Goal: Information Seeking & Learning: Learn about a topic

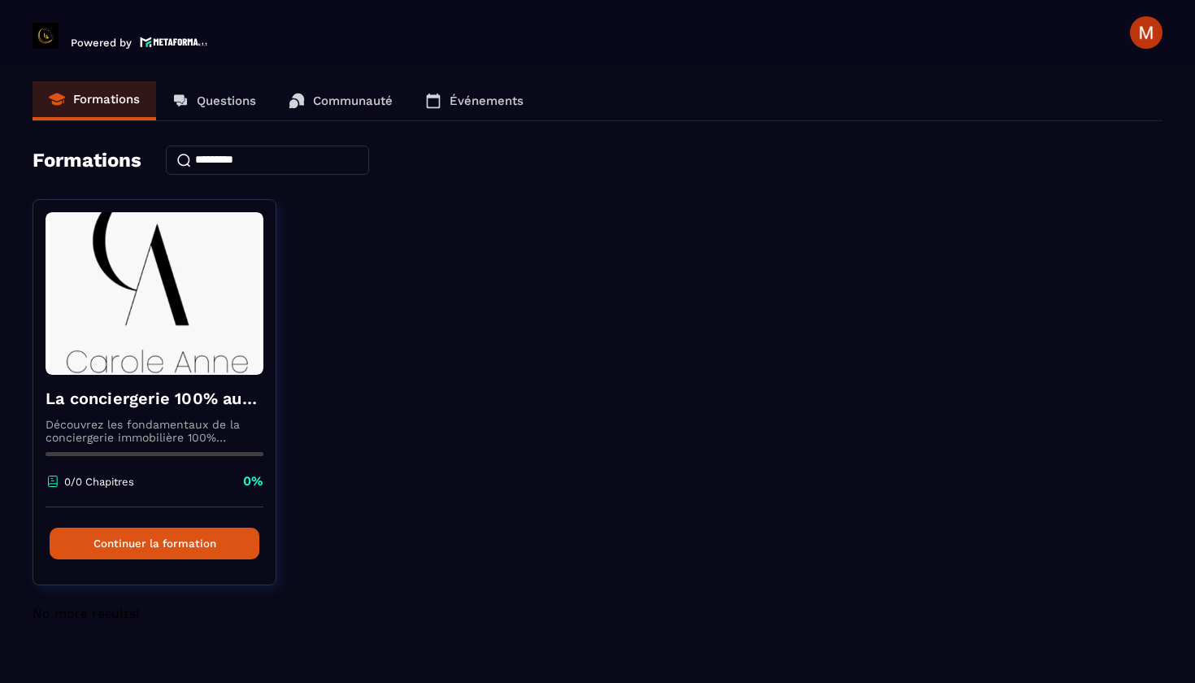
click at [319, 102] on p "Communauté" at bounding box center [353, 101] width 80 height 15
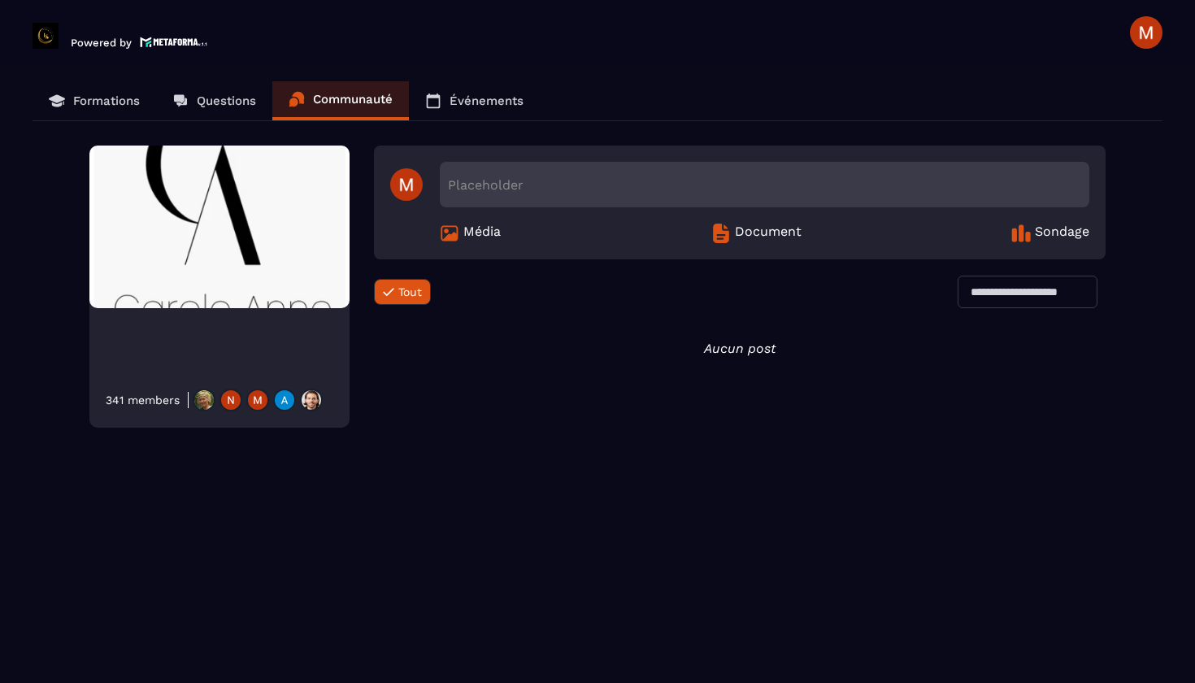
click at [474, 234] on span "Média" at bounding box center [482, 234] width 37 height 20
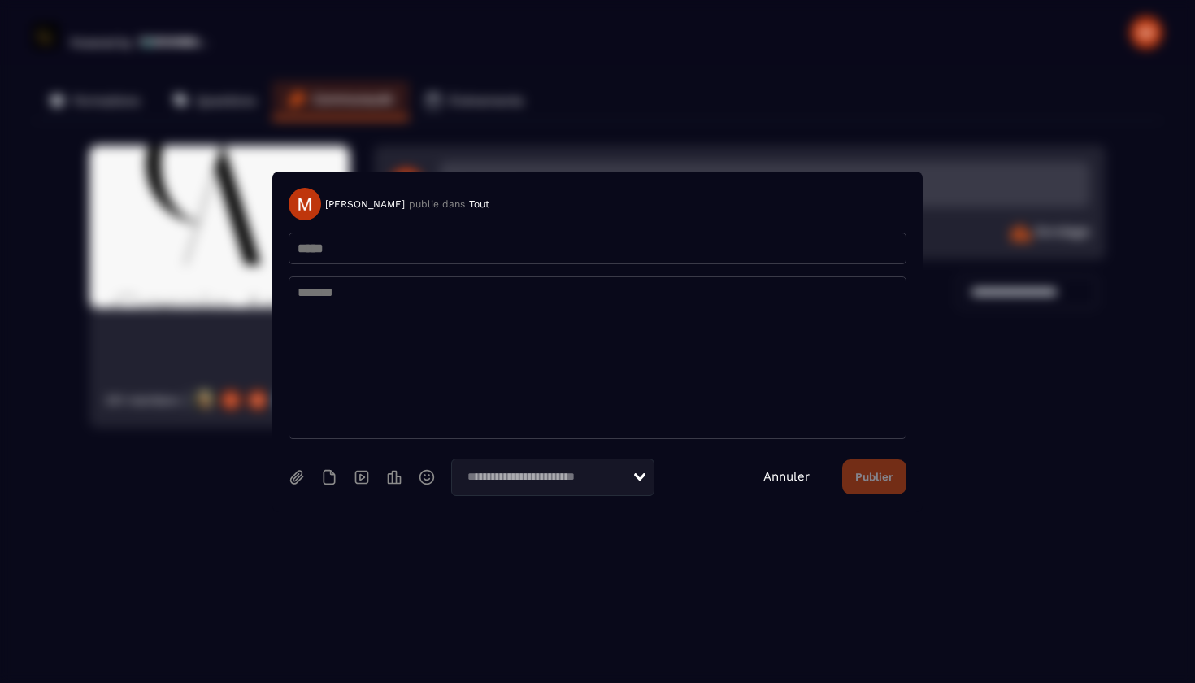
click at [799, 477] on link "Annuler" at bounding box center [787, 476] width 46 height 15
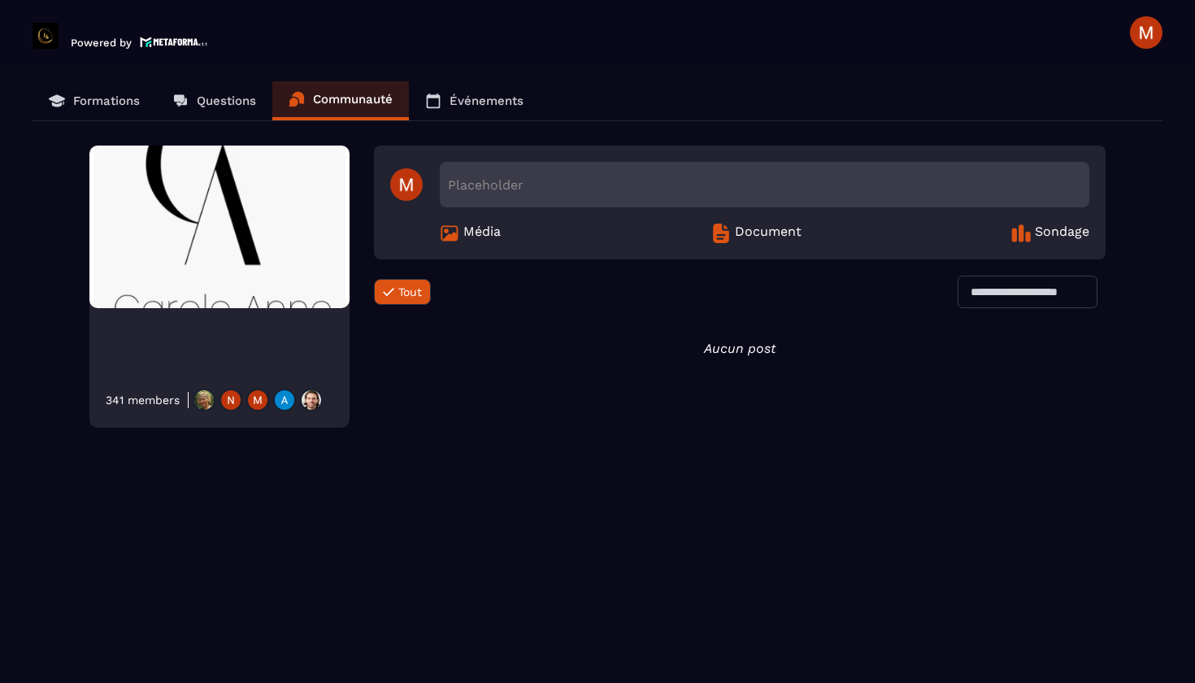
click at [767, 231] on span "Document" at bounding box center [768, 234] width 67 height 20
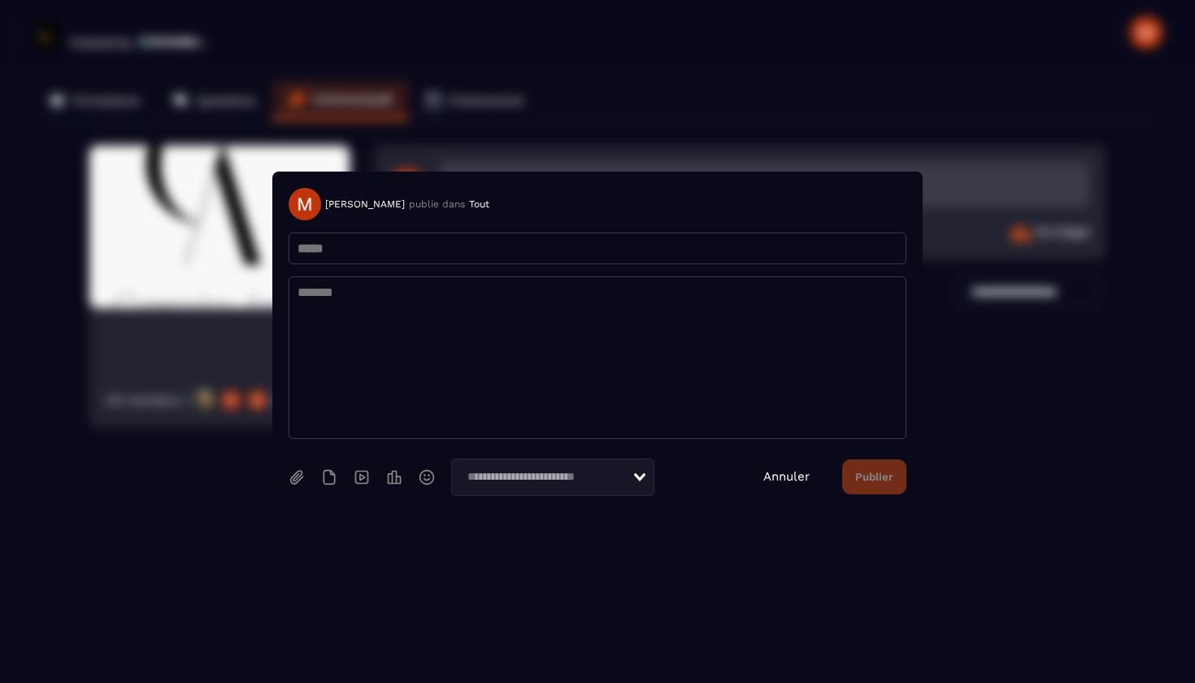
click at [790, 477] on link "Annuler" at bounding box center [787, 476] width 46 height 15
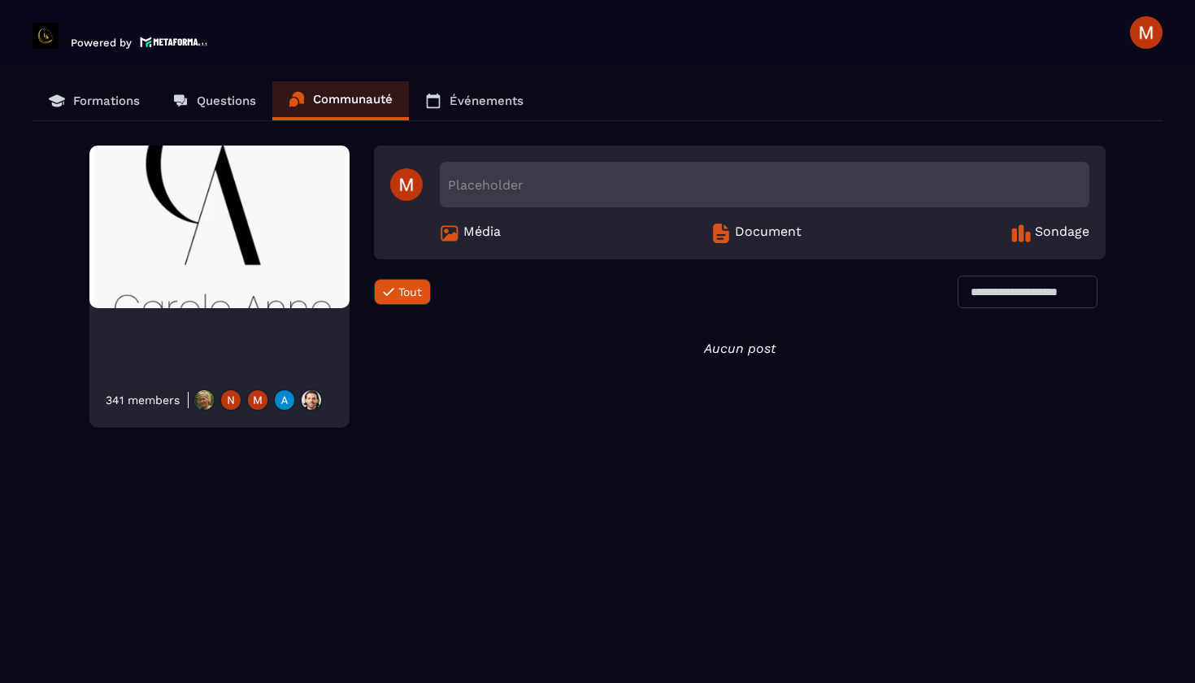
click at [1036, 233] on span "Sondage" at bounding box center [1062, 234] width 54 height 20
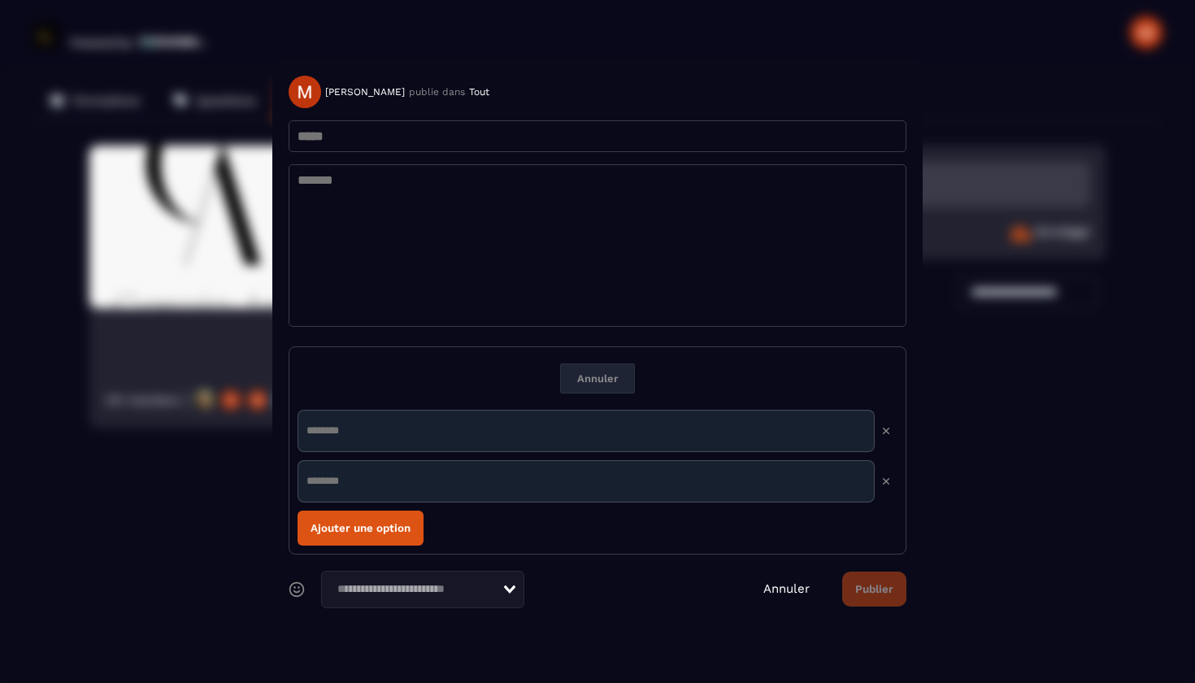
click at [792, 590] on link "Annuler" at bounding box center [787, 588] width 46 height 15
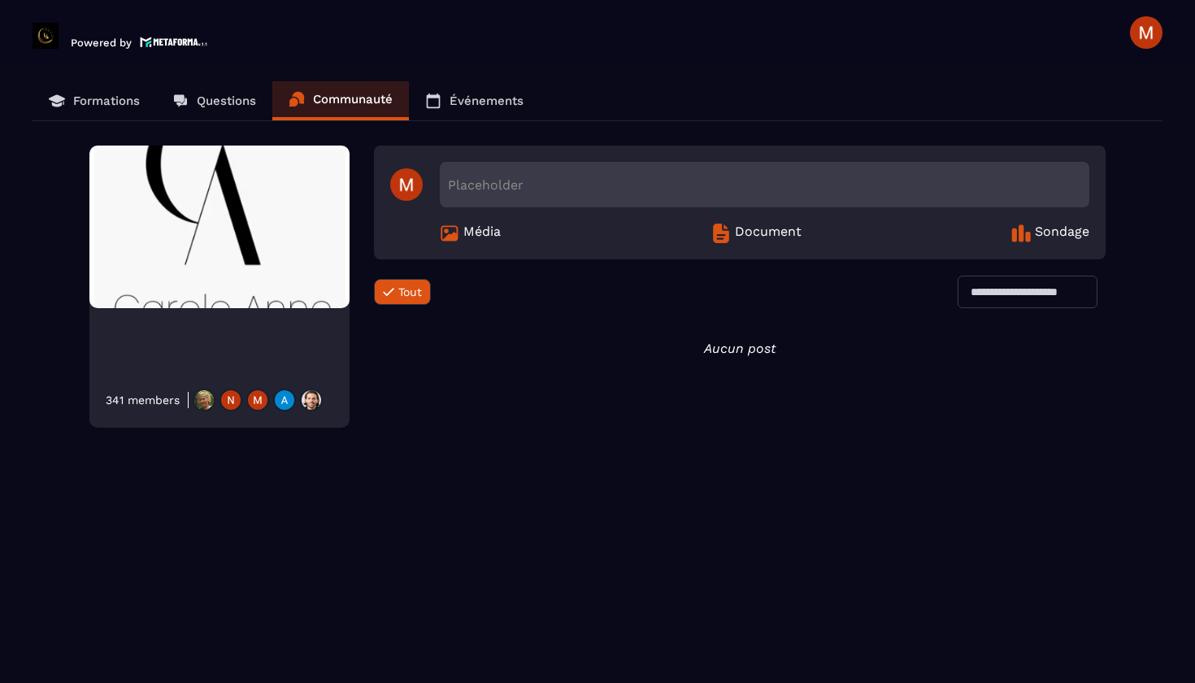
click at [464, 101] on p "Événements" at bounding box center [487, 101] width 74 height 15
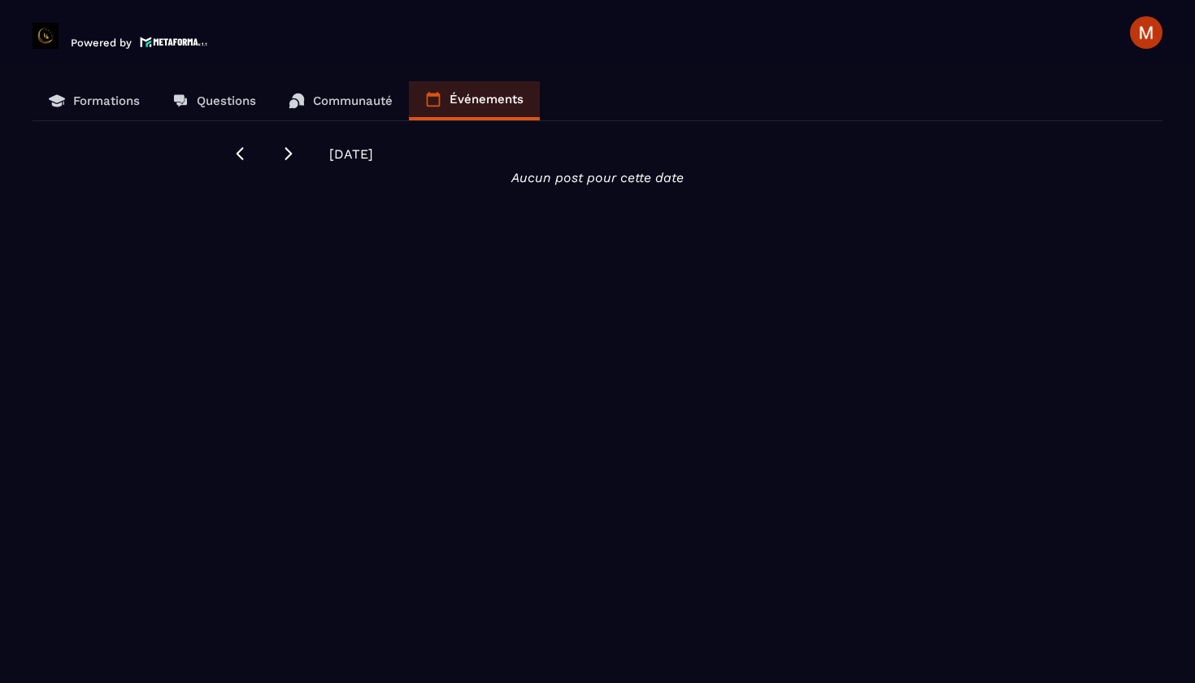
click at [218, 102] on p "Questions" at bounding box center [226, 101] width 59 height 15
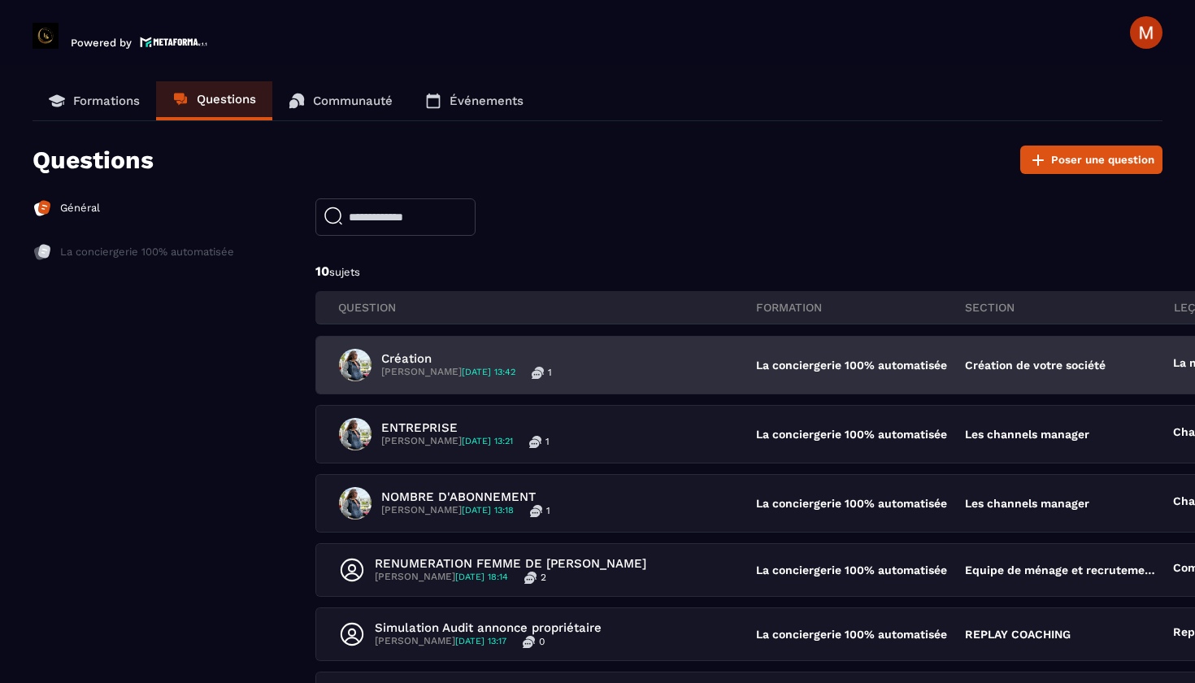
click at [494, 363] on p "Création" at bounding box center [466, 358] width 171 height 15
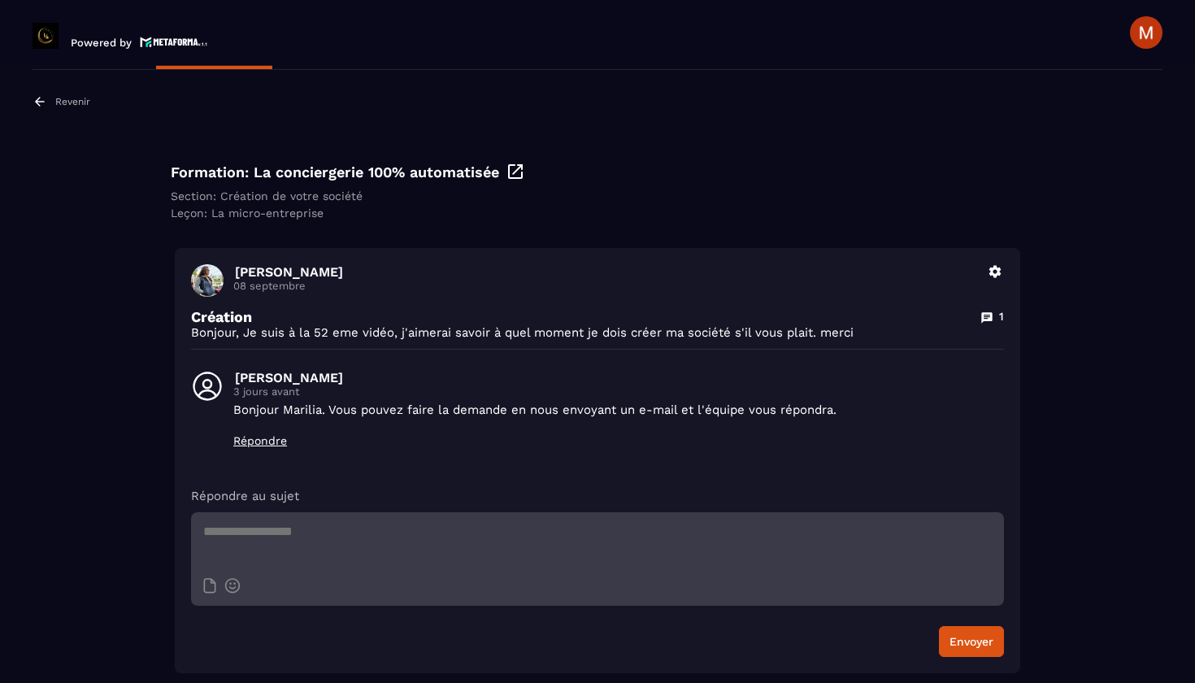
scroll to position [23, 0]
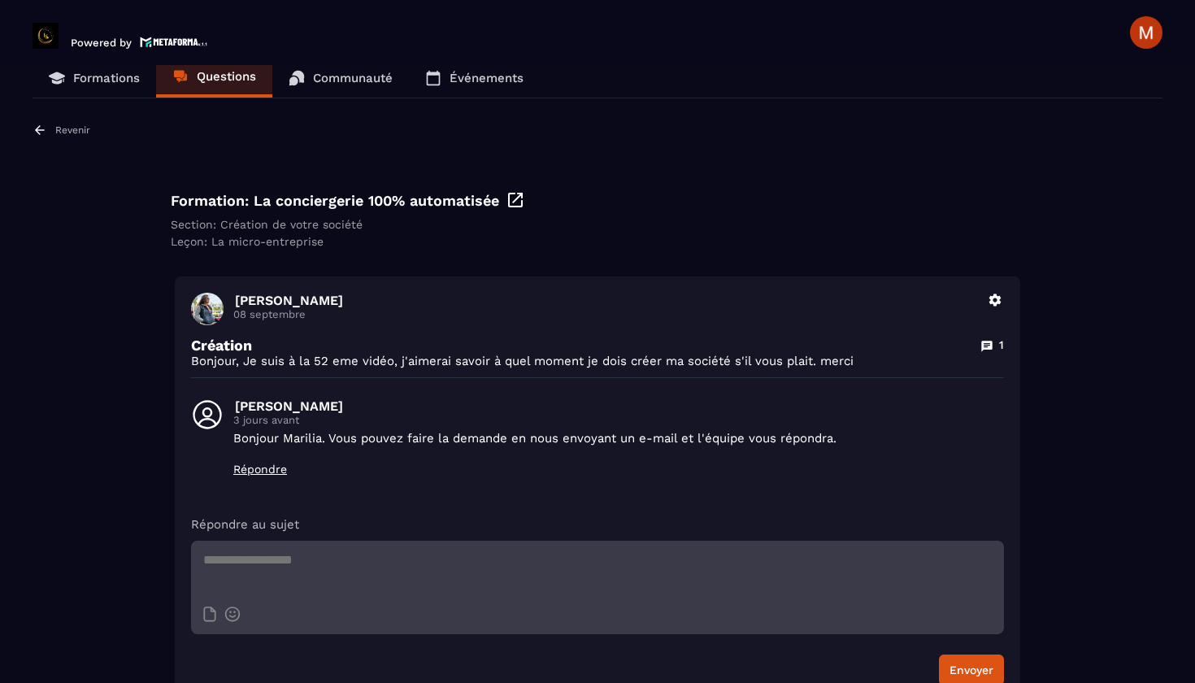
click at [83, 129] on p "Revenir" at bounding box center [72, 129] width 35 height 11
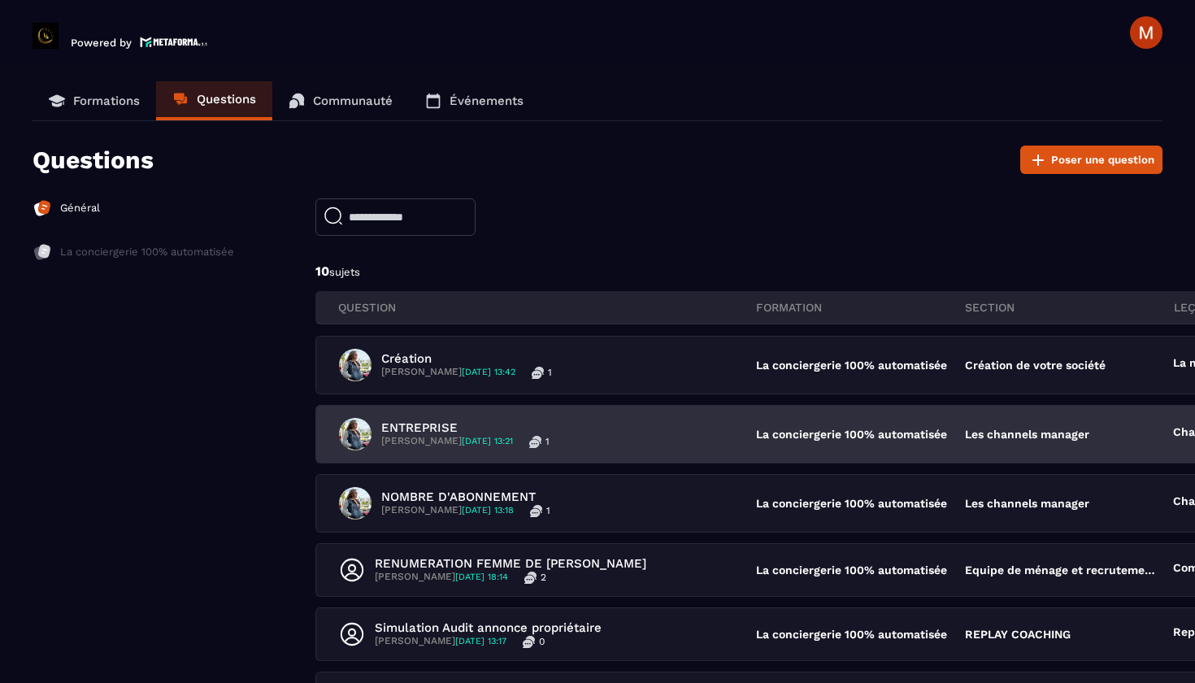
click at [415, 422] on p "ENTREPRISE" at bounding box center [465, 427] width 168 height 15
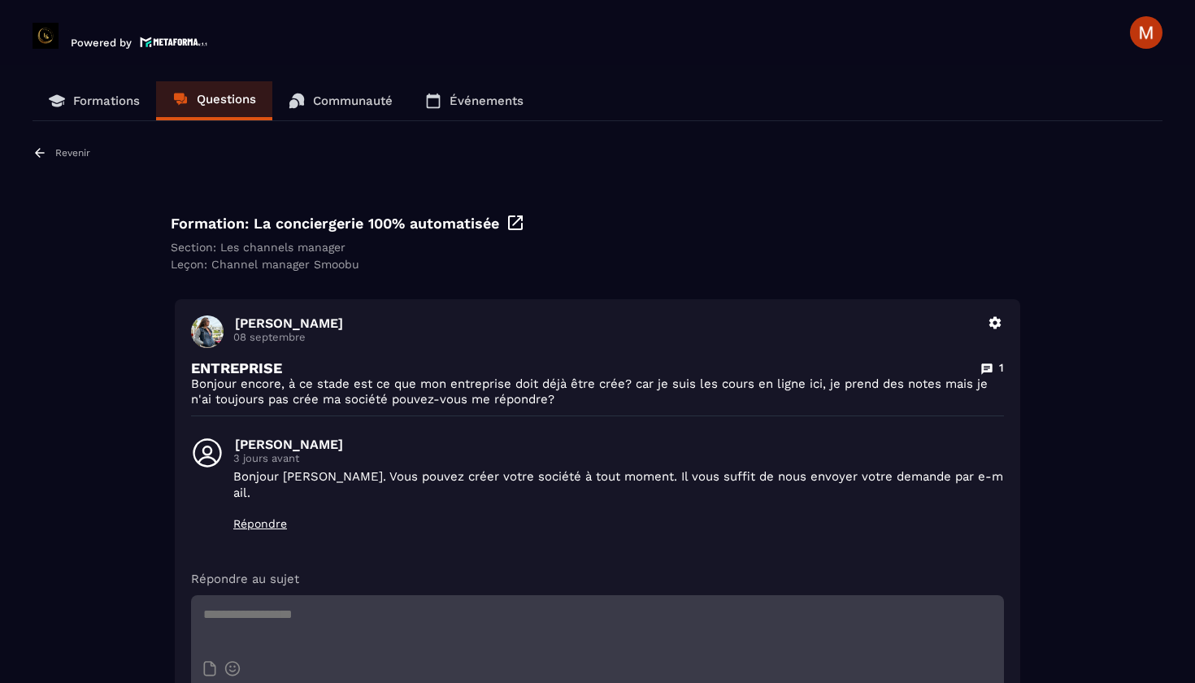
click at [77, 150] on p "Revenir" at bounding box center [72, 152] width 35 height 11
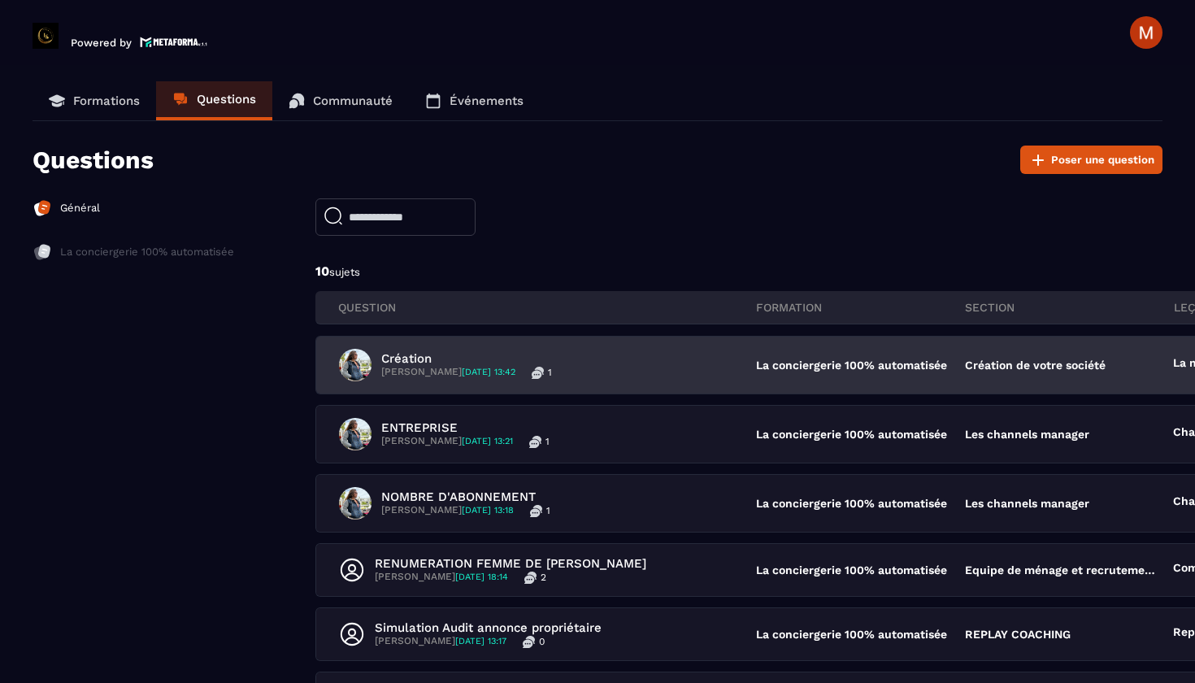
scroll to position [105, 0]
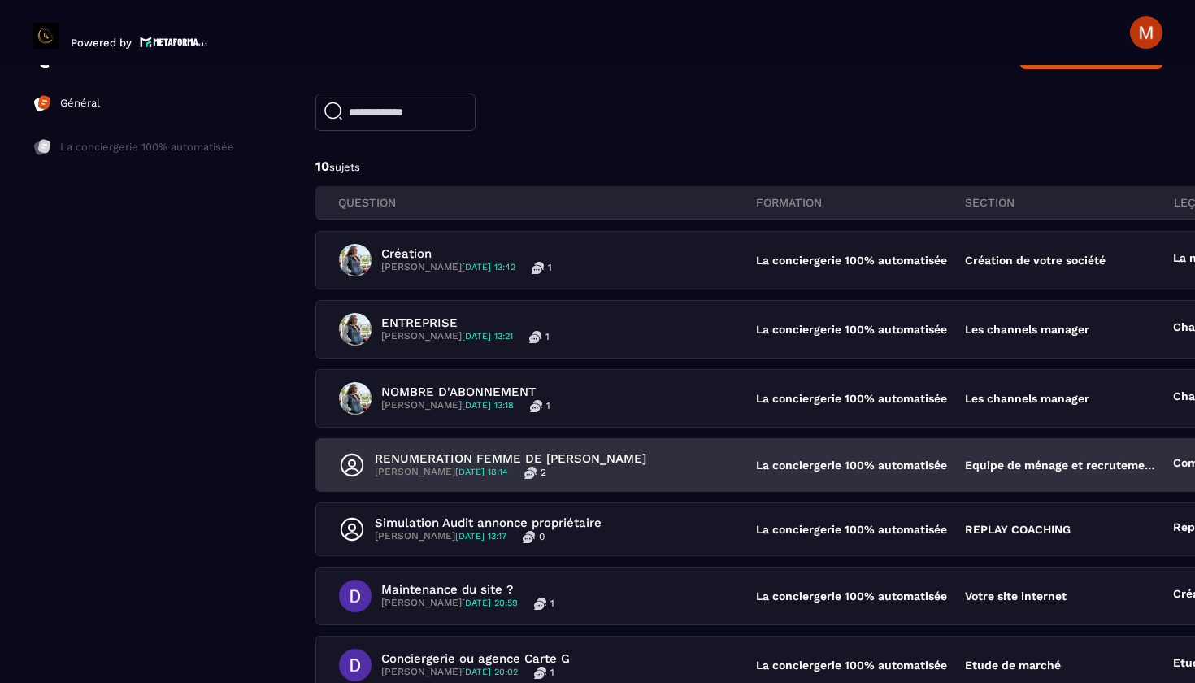
click at [453, 462] on p "RENUMERATION FEMME DE [PERSON_NAME]" at bounding box center [511, 458] width 272 height 15
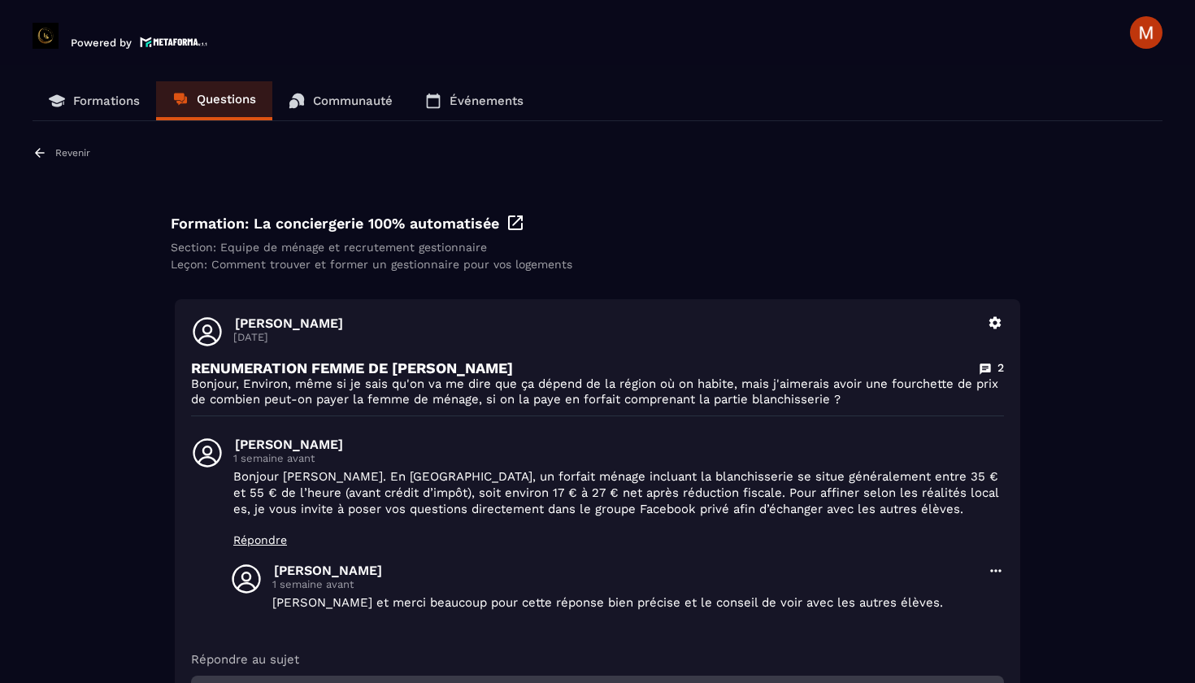
click at [65, 153] on p "Revenir" at bounding box center [72, 152] width 35 height 11
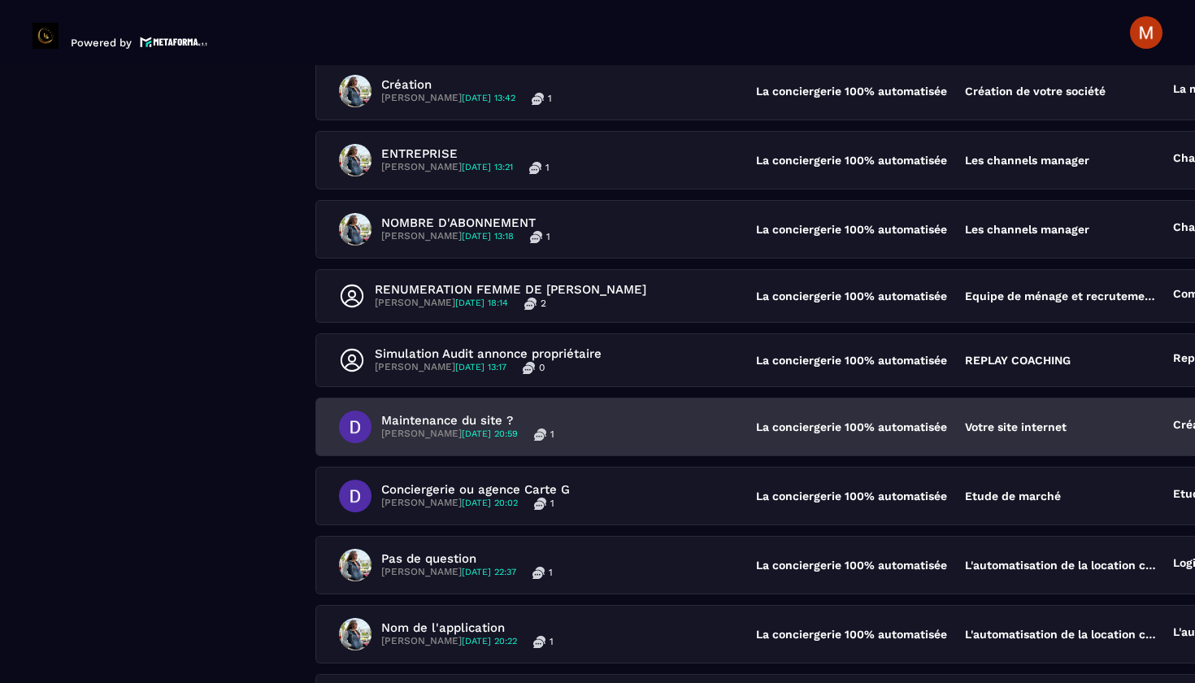
scroll to position [388, 0]
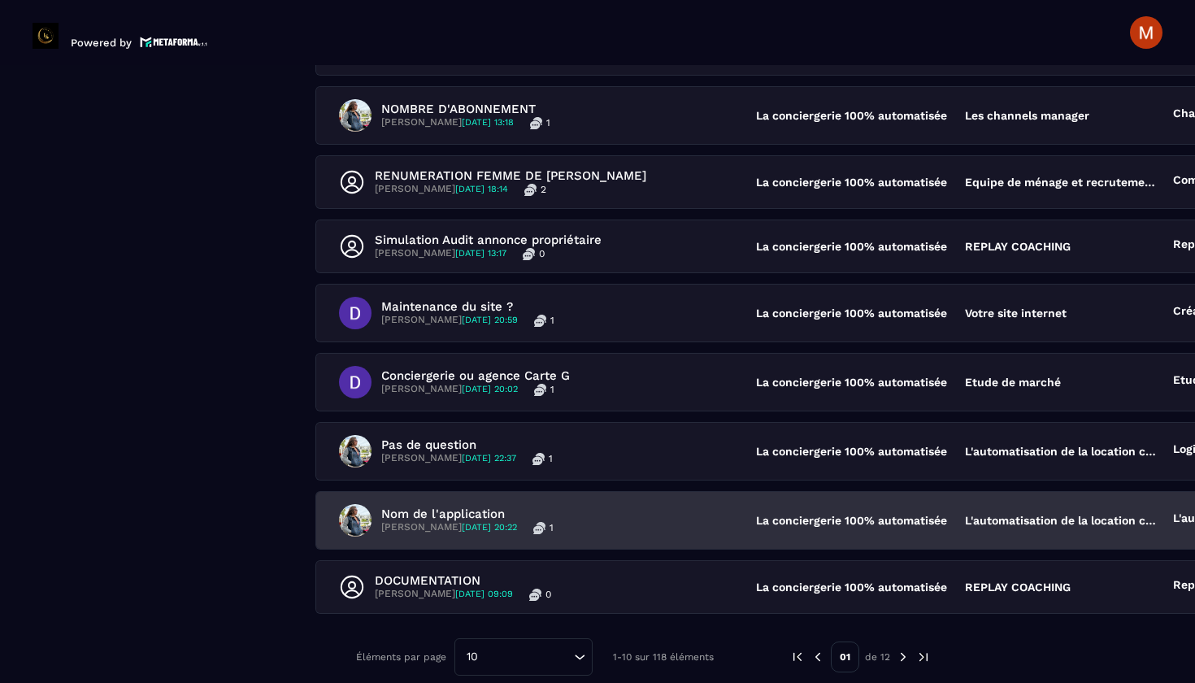
click at [471, 512] on p "Nom de l'application" at bounding box center [467, 514] width 172 height 15
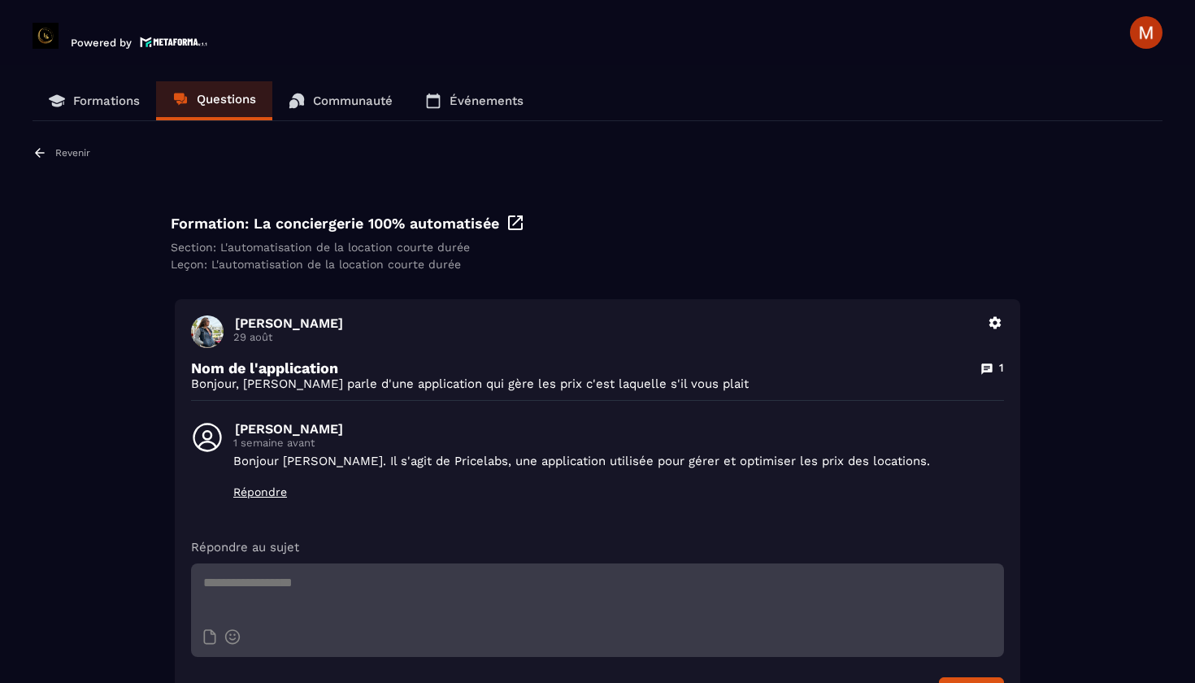
click at [67, 150] on p "Revenir" at bounding box center [72, 152] width 35 height 11
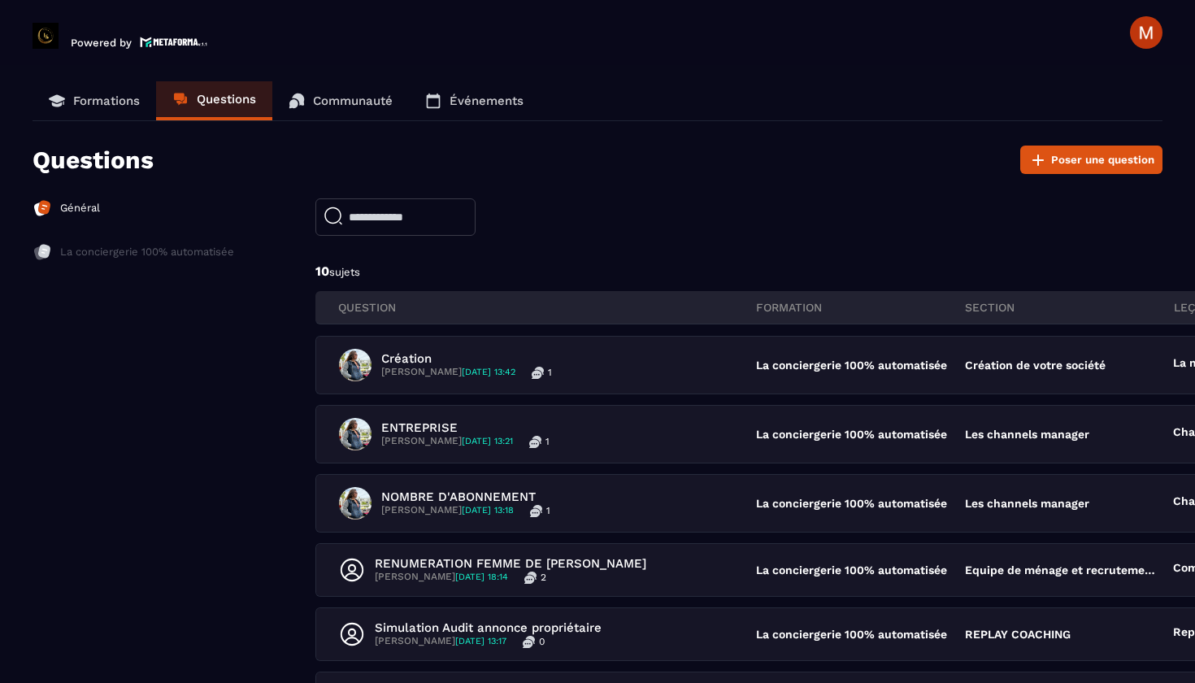
click at [99, 98] on p "Formations" at bounding box center [106, 101] width 67 height 15
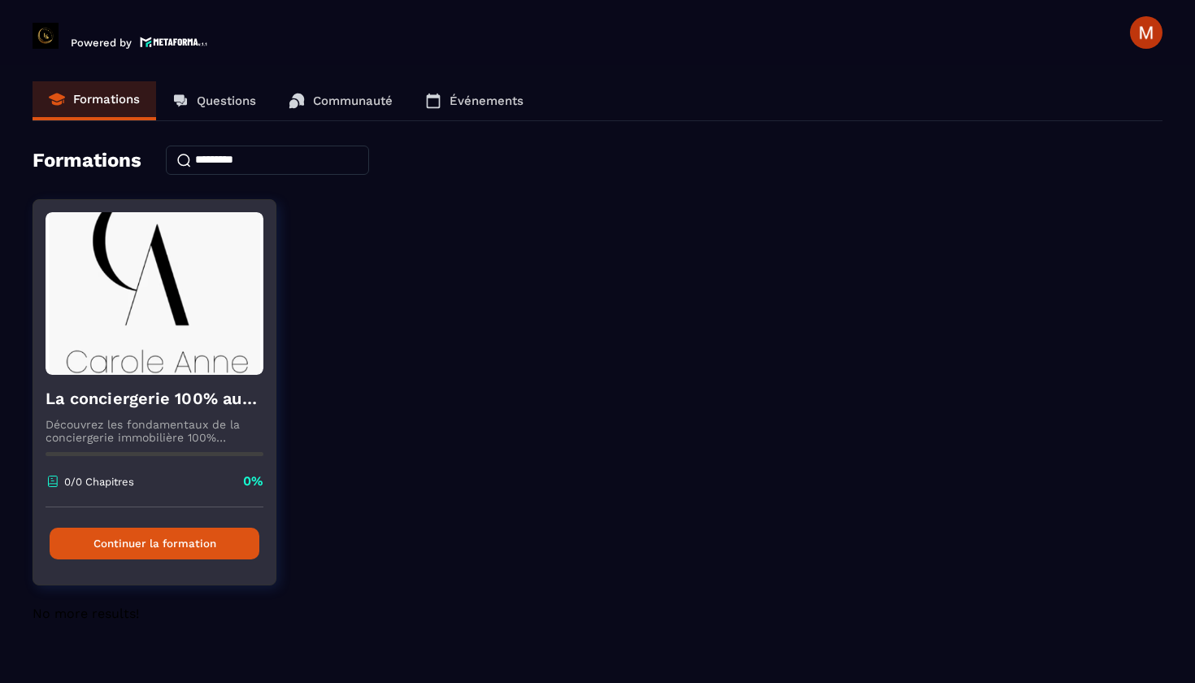
click at [188, 547] on button "Continuer la formation" at bounding box center [155, 544] width 210 height 32
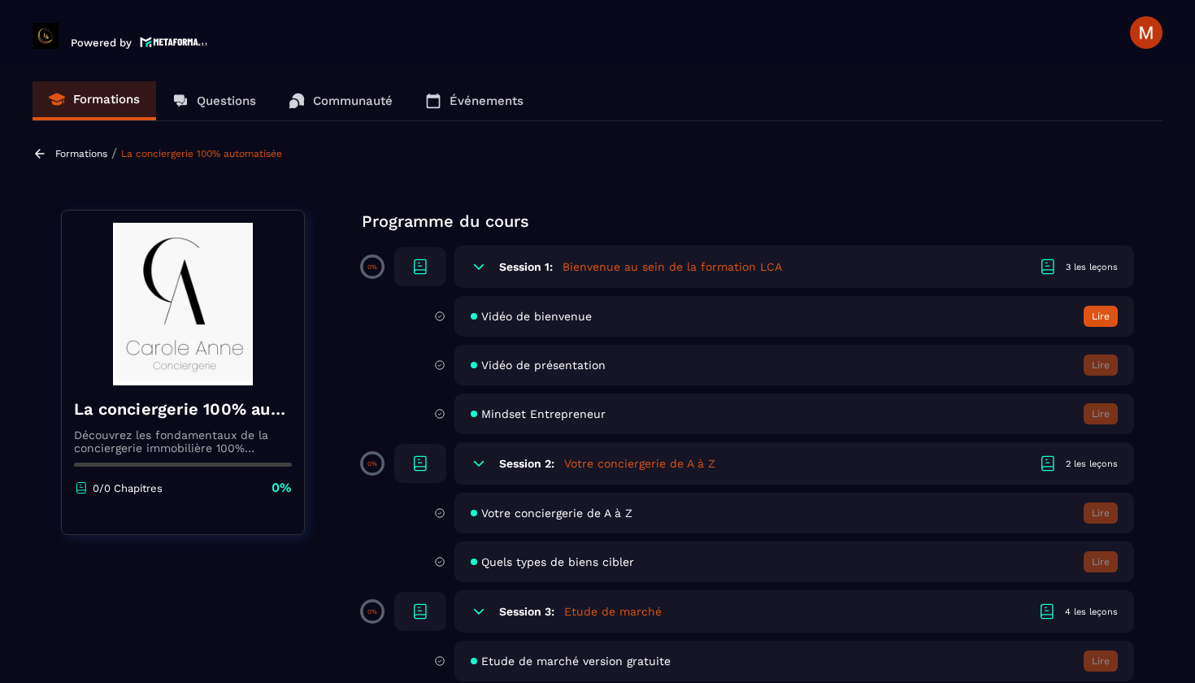
click at [505, 366] on span "Vidéo de présentation" at bounding box center [543, 365] width 124 height 13
click at [1110, 313] on button "Lire" at bounding box center [1101, 316] width 34 height 21
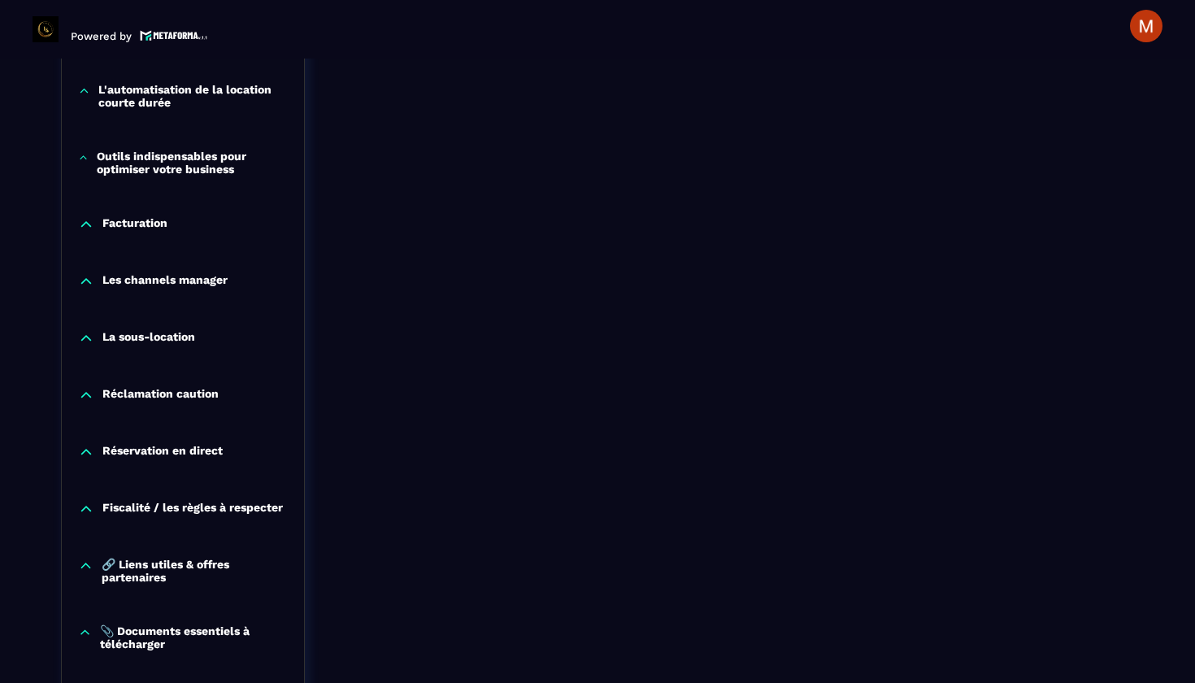
scroll to position [1567, 0]
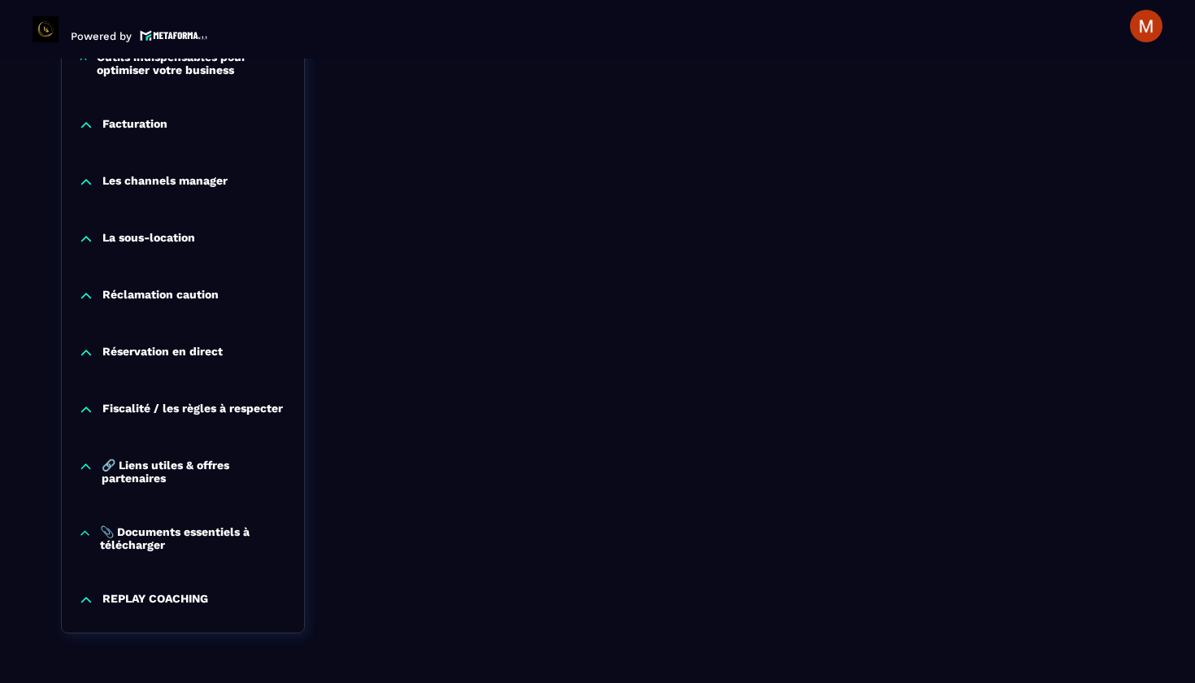
click at [165, 542] on p "📎 Documents essentiels à télécharger" at bounding box center [194, 538] width 188 height 26
click at [205, 586] on div "📎 Documents essentiels à télécharger" at bounding box center [202, 577] width 171 height 18
click at [158, 474] on p "🔗 Liens utiles & offres partenaires" at bounding box center [195, 472] width 186 height 26
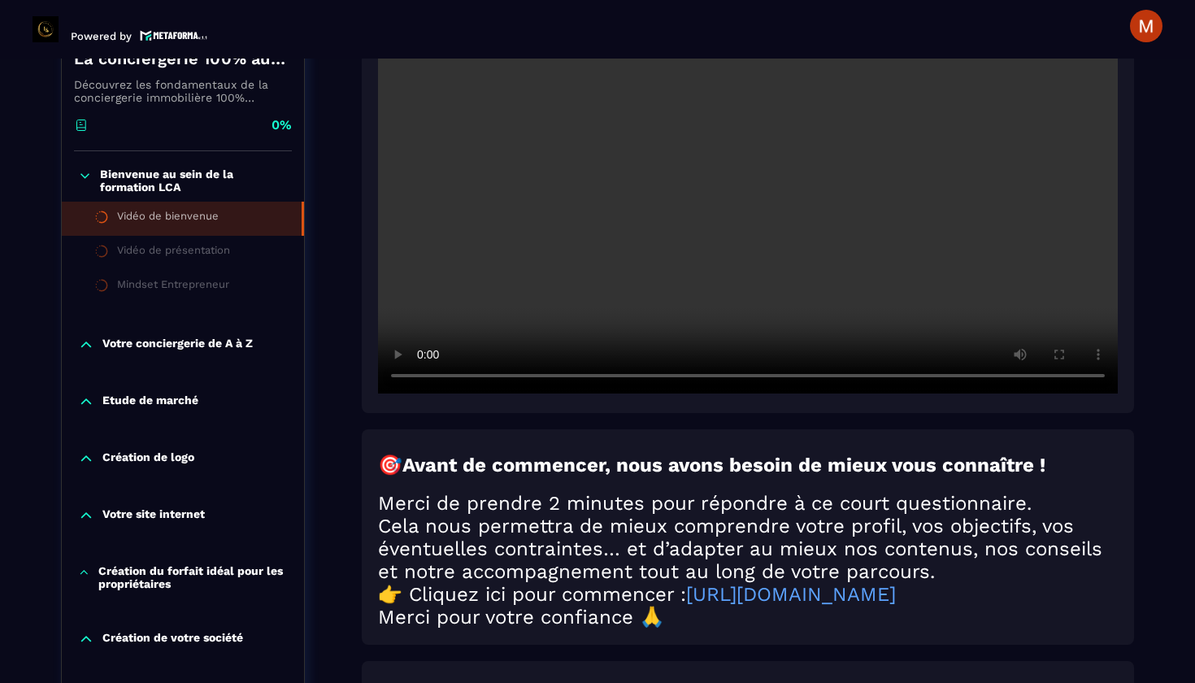
scroll to position [0, 0]
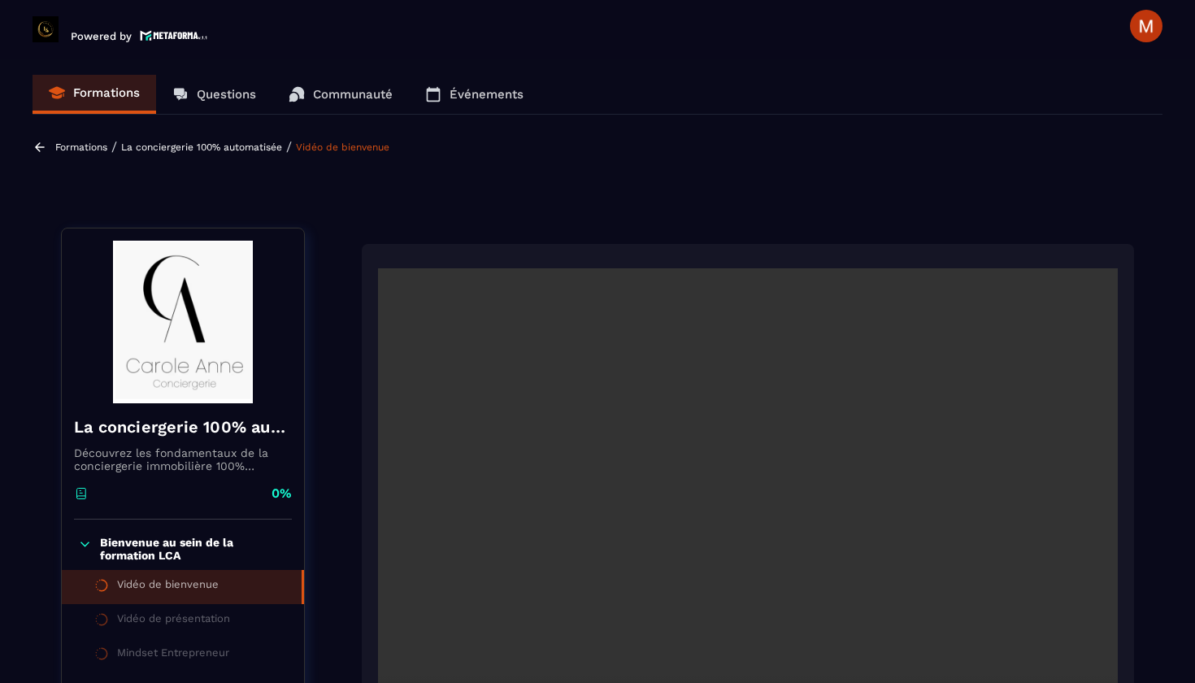
click at [1152, 28] on span at bounding box center [1146, 26] width 33 height 33
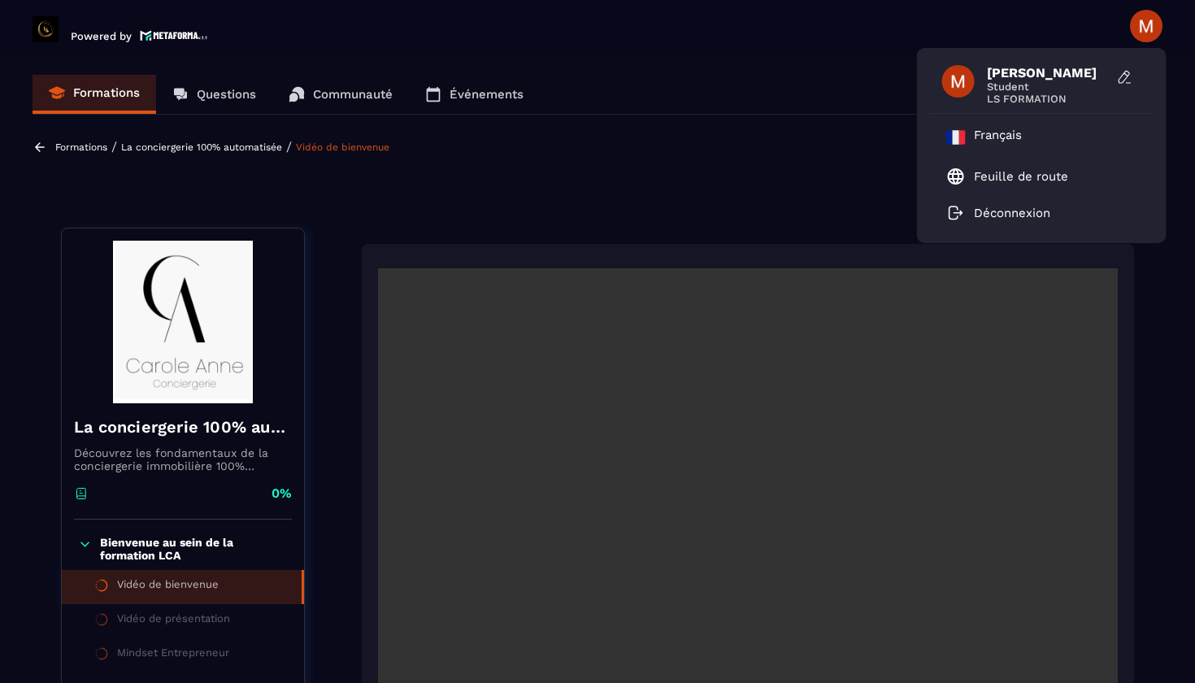
click at [738, 184] on div "Formations / La conciergerie 100% automatisée / Vidéo de bienvenue" at bounding box center [598, 163] width 1130 height 48
